Goal: Task Accomplishment & Management: Manage account settings

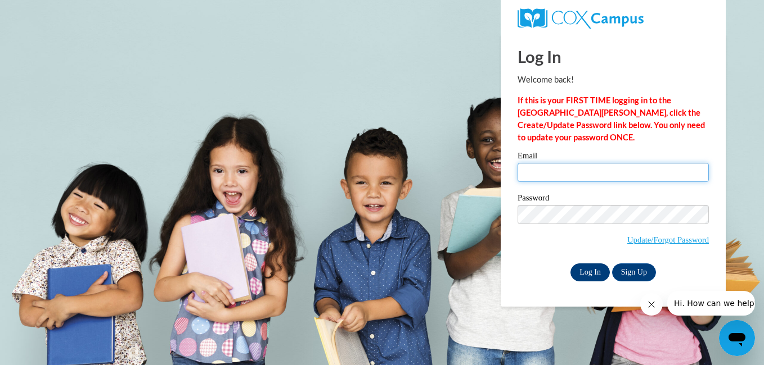
type input "[EMAIL_ADDRESS][DOMAIN_NAME]"
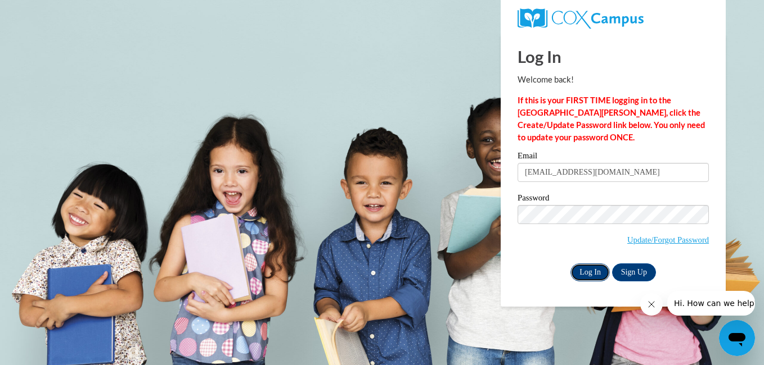
click at [586, 270] on input "Log In" at bounding box center [589, 273] width 39 height 18
